Goal: Obtain resource: Download file/media

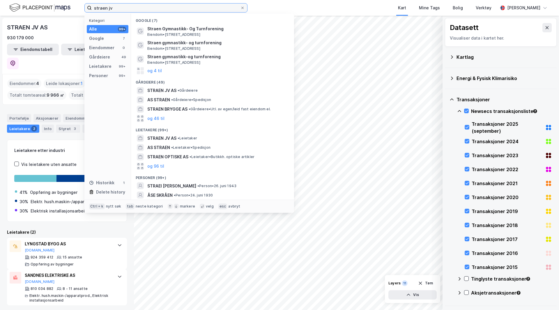
click at [158, 9] on input "straen jv" at bounding box center [166, 7] width 148 height 9
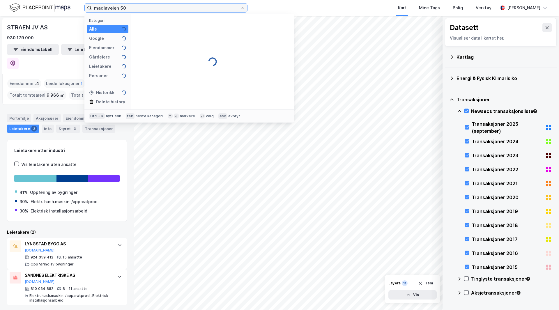
type input "madlaveien 50"
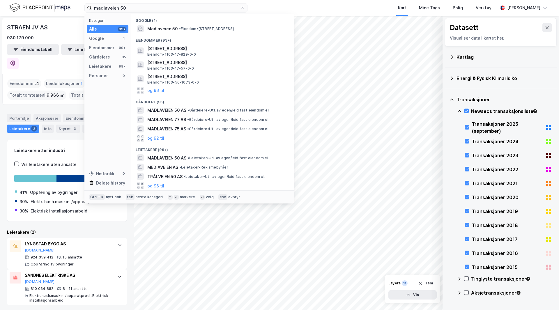
click at [186, 106] on div "MADLAVEIEN 50 AS • Gårdeiere • Utl. av egen/[PERSON_NAME] fast eiendom el." at bounding box center [213, 110] width 154 height 9
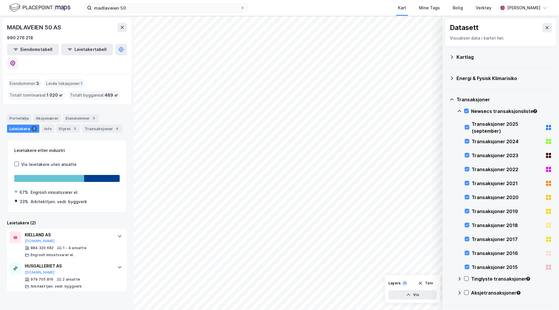
click at [13, 114] on div "Portefølje" at bounding box center [19, 118] width 24 height 8
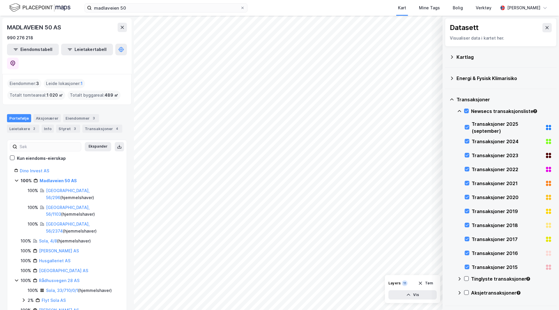
click at [23, 125] on div "Leietakere 2" at bounding box center [23, 129] width 32 height 8
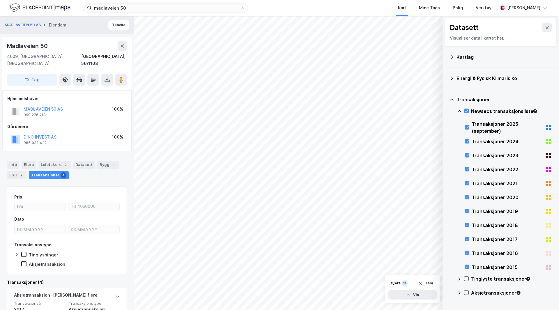
click at [108, 77] on icon at bounding box center [107, 80] width 6 height 6
click at [99, 87] on div "Last ned grunnbok" at bounding box center [82, 91] width 62 height 9
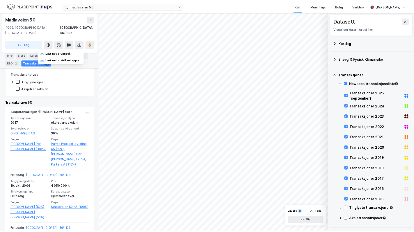
scroll to position [116, 0]
